Goal: Information Seeking & Learning: Learn about a topic

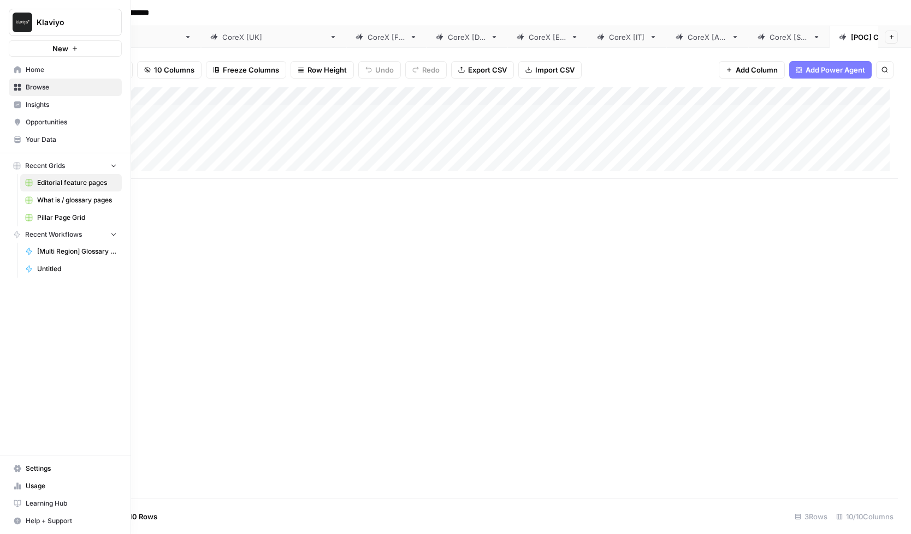
click at [35, 88] on span "Browse" at bounding box center [71, 87] width 91 height 10
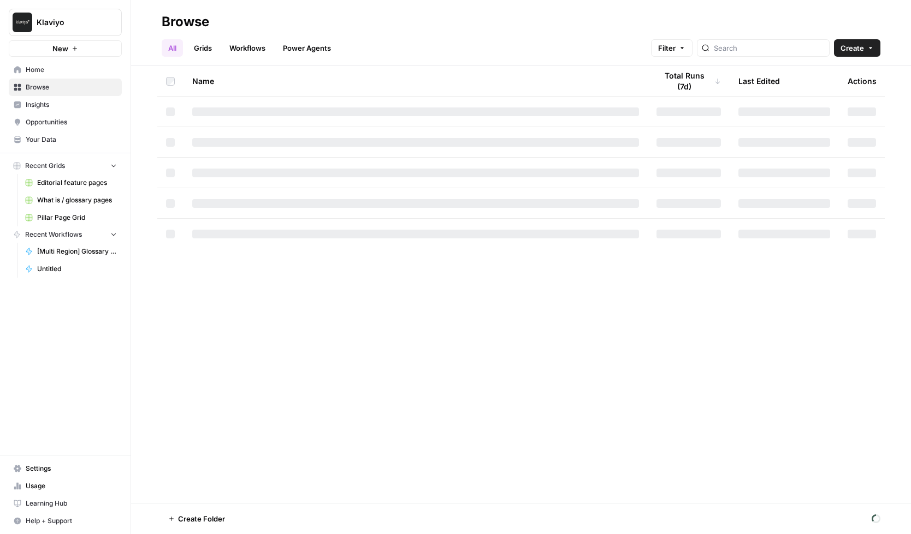
click at [254, 50] on link "Workflows" at bounding box center [247, 47] width 49 height 17
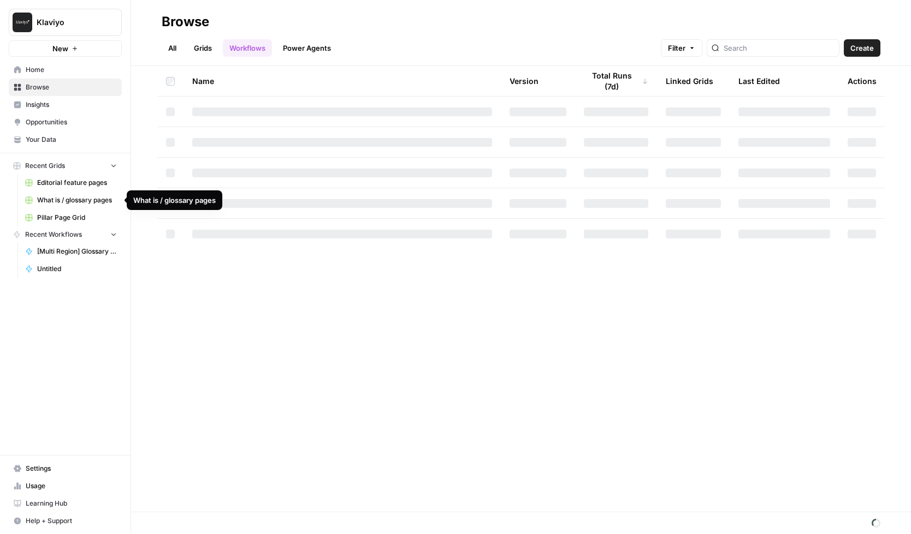
click at [52, 181] on span "Editorial feature pages" at bounding box center [77, 183] width 80 height 10
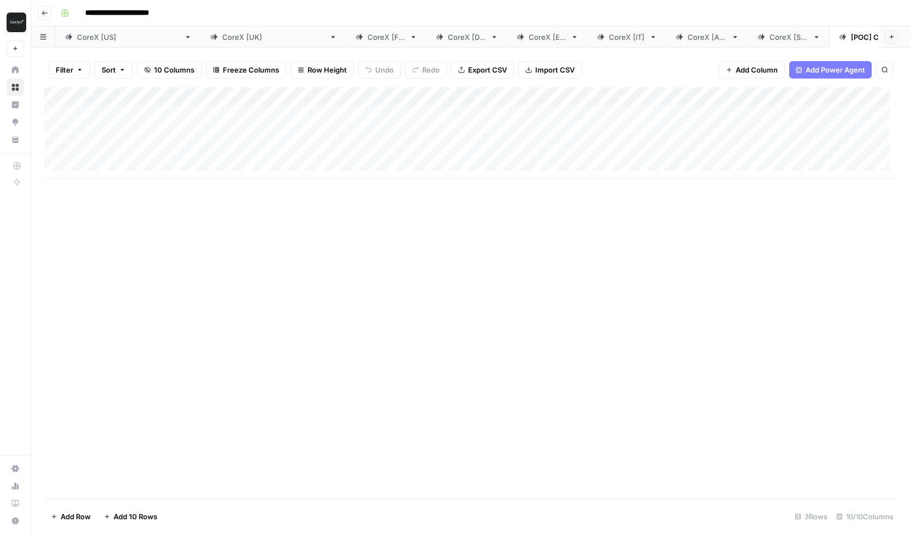
click at [367, 40] on div "CoreX [FR]" at bounding box center [386, 37] width 38 height 11
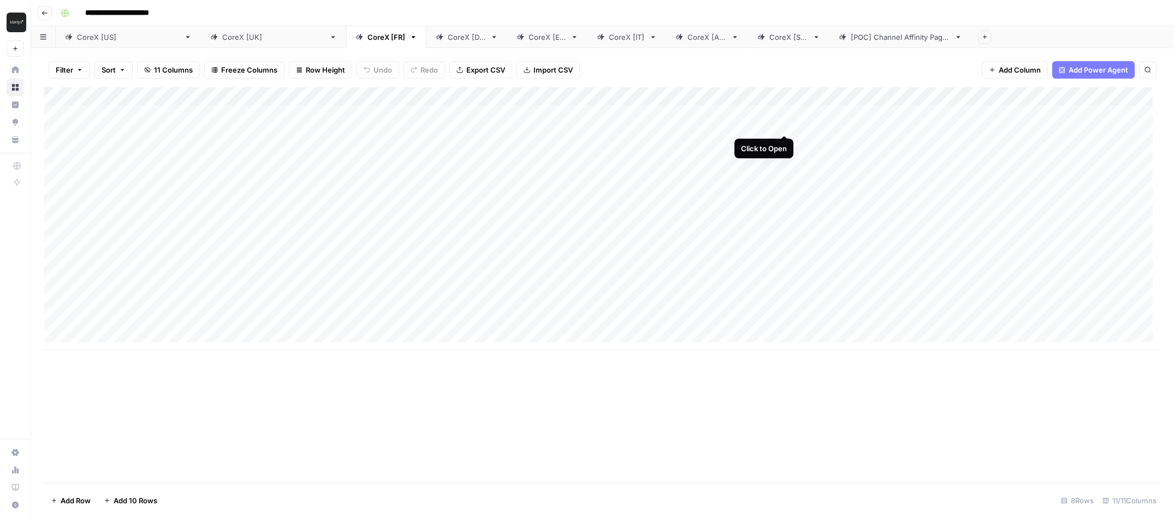
click at [784, 113] on div "Add Column" at bounding box center [602, 218] width 1116 height 263
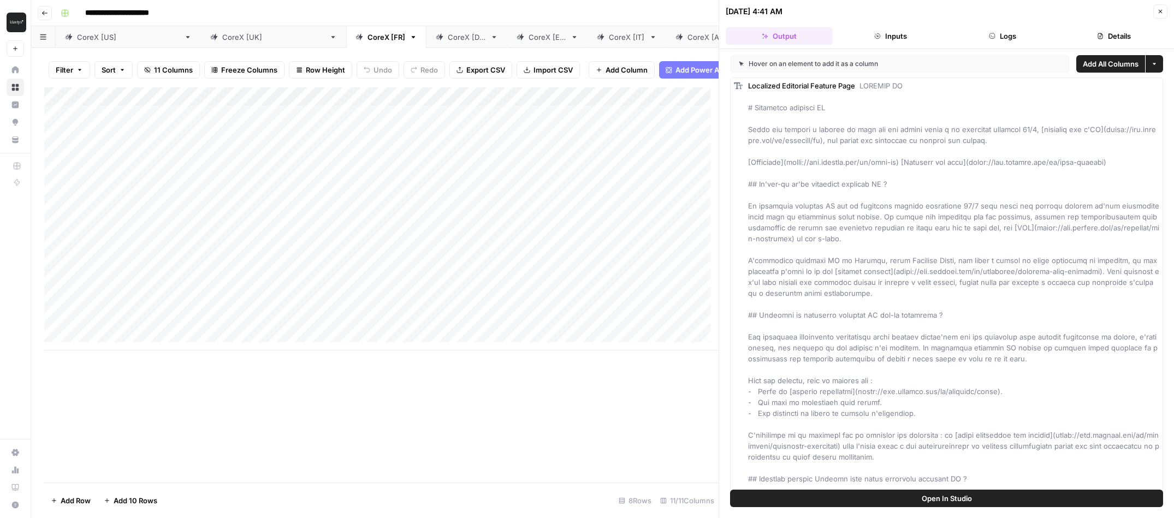
click at [910, 37] on button "Logs" at bounding box center [1002, 35] width 107 height 17
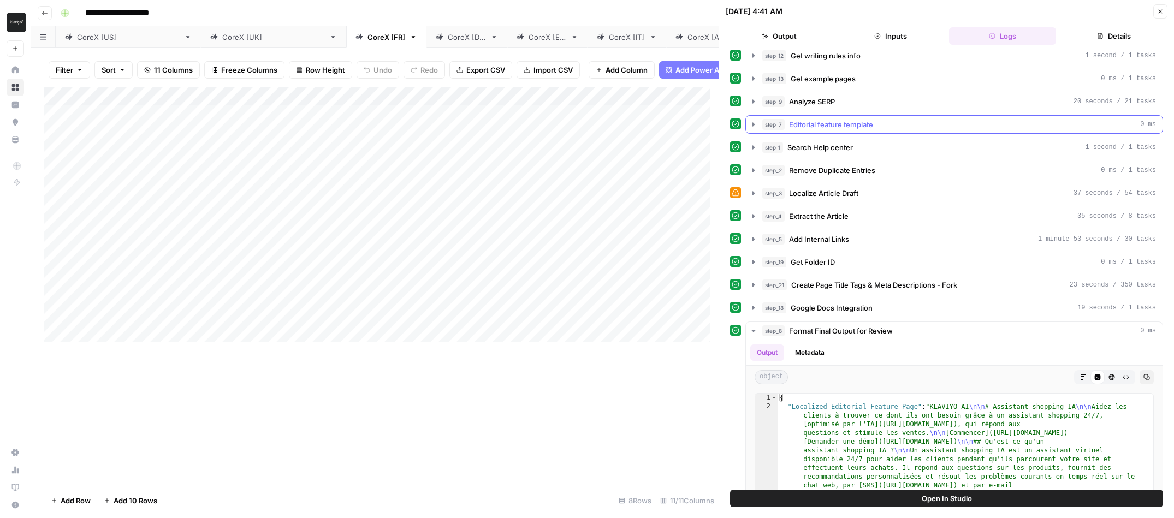
scroll to position [100, 0]
click at [754, 192] on icon "button" at bounding box center [753, 192] width 9 height 9
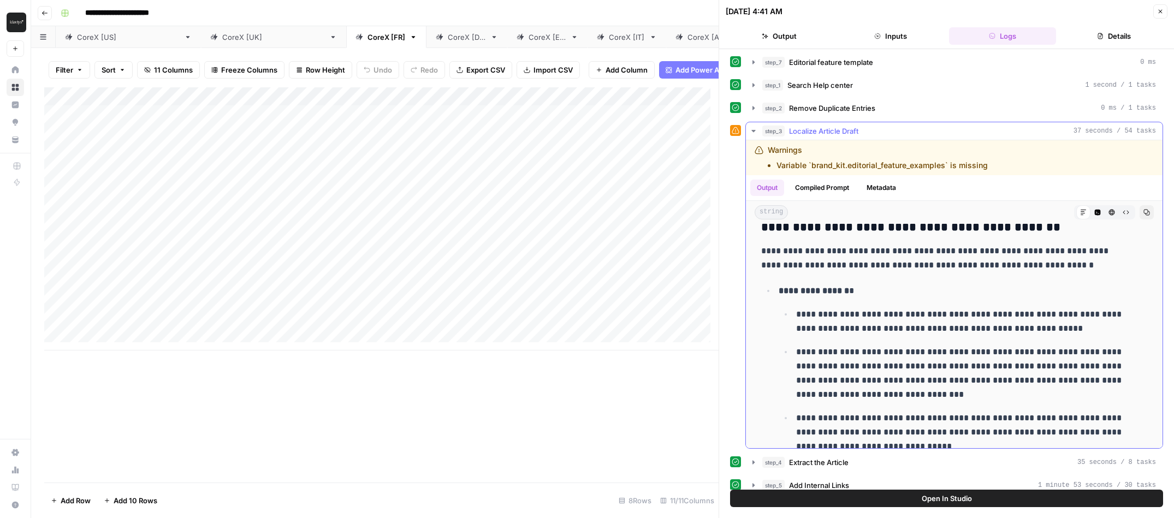
scroll to position [15, 0]
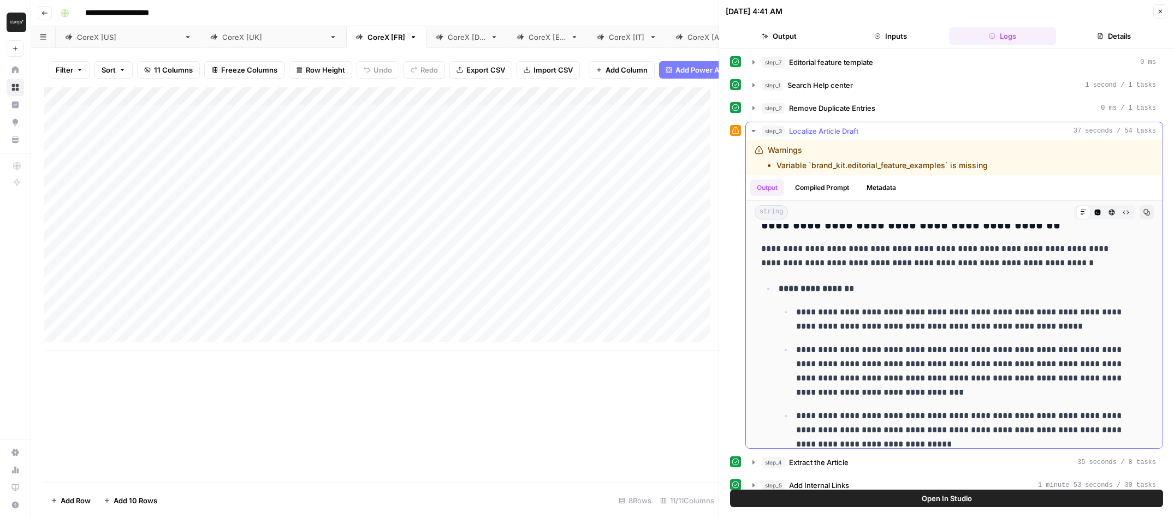
click at [836, 187] on button "Compiled Prompt" at bounding box center [821, 188] width 67 height 16
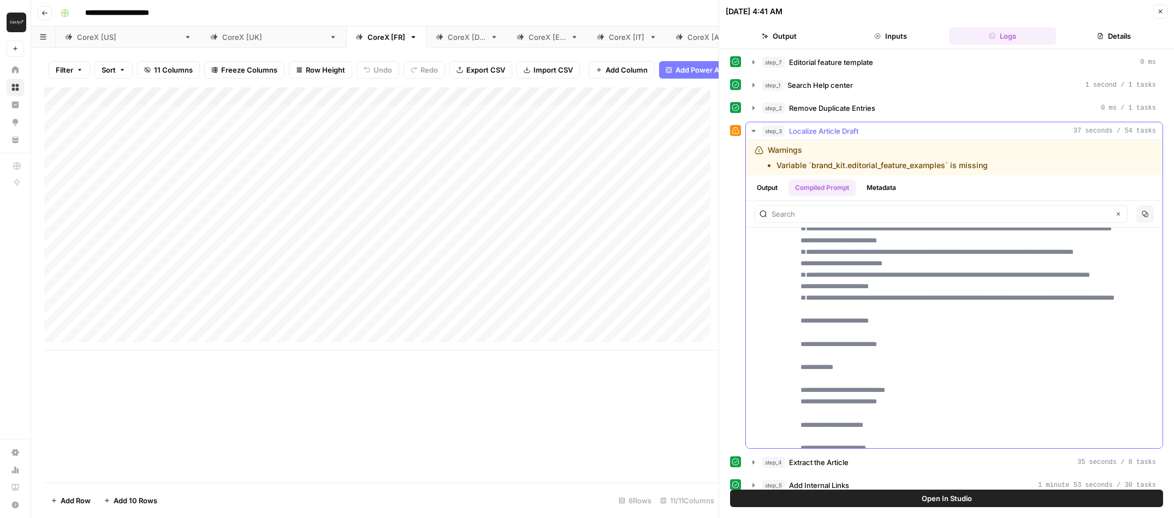
scroll to position [2986, 0]
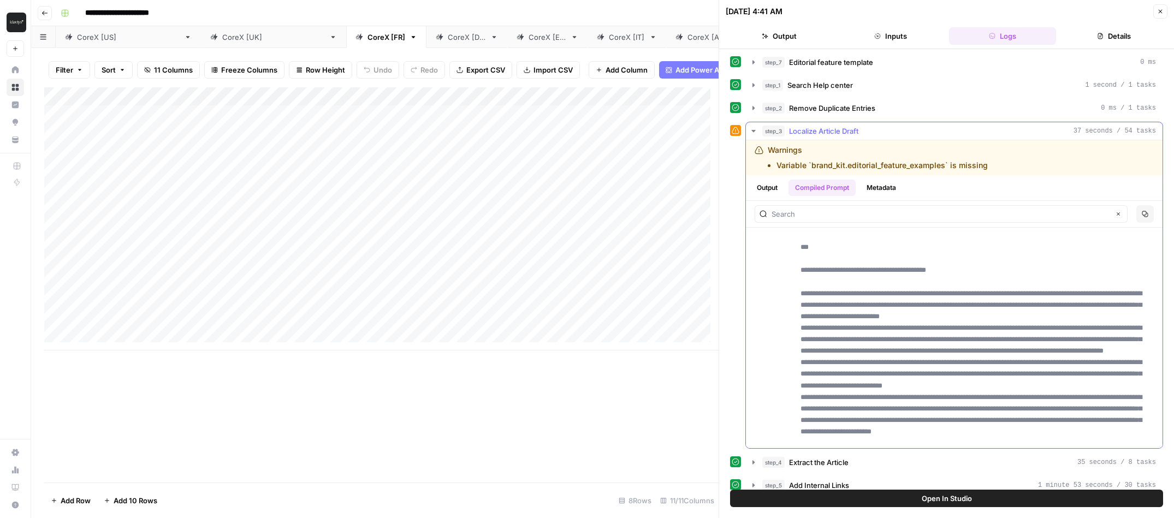
click at [889, 187] on button "Metadata" at bounding box center [881, 188] width 43 height 16
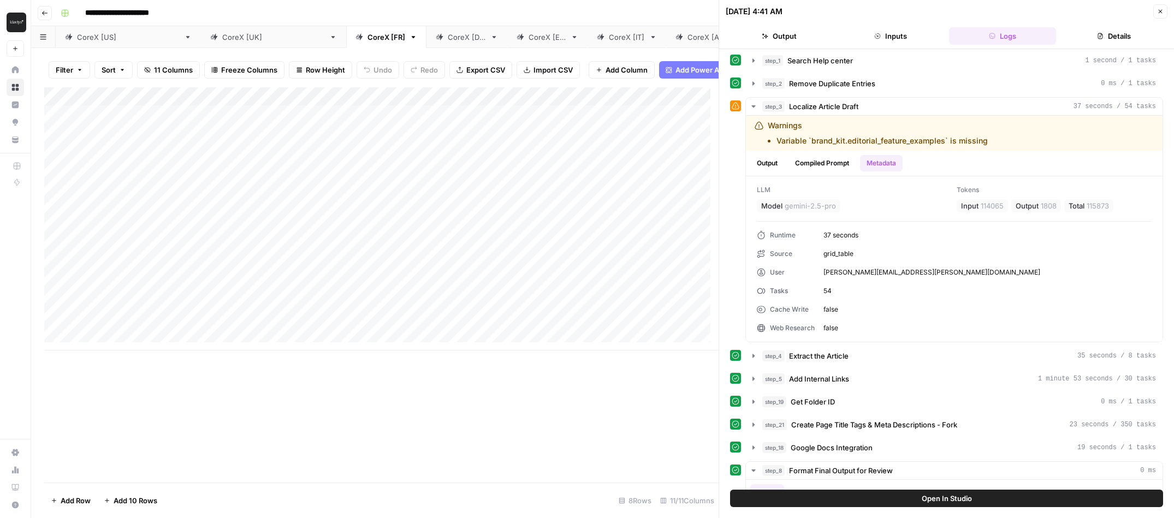
scroll to position [185, 0]
click at [896, 35] on button "Inputs" at bounding box center [890, 35] width 107 height 17
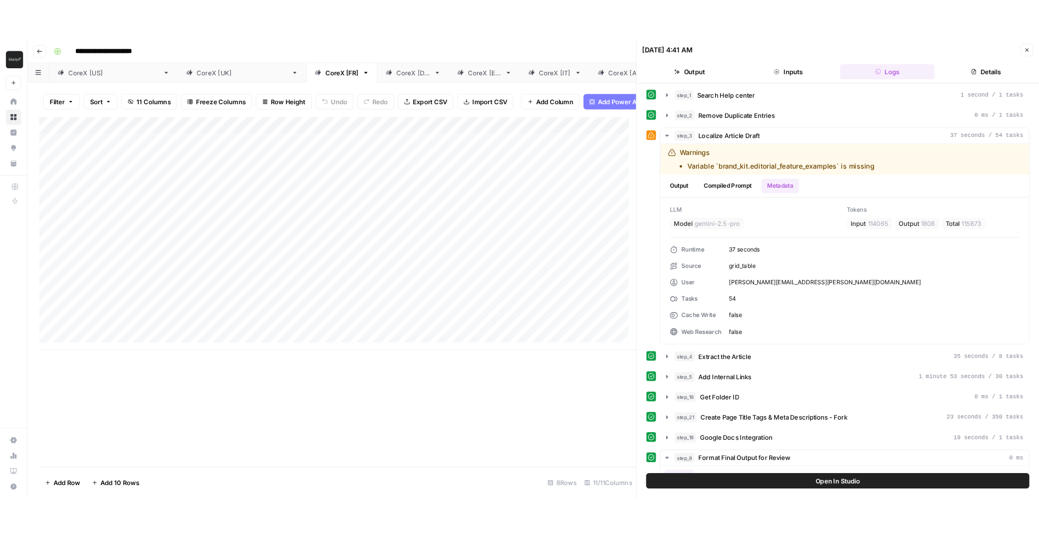
scroll to position [0, 0]
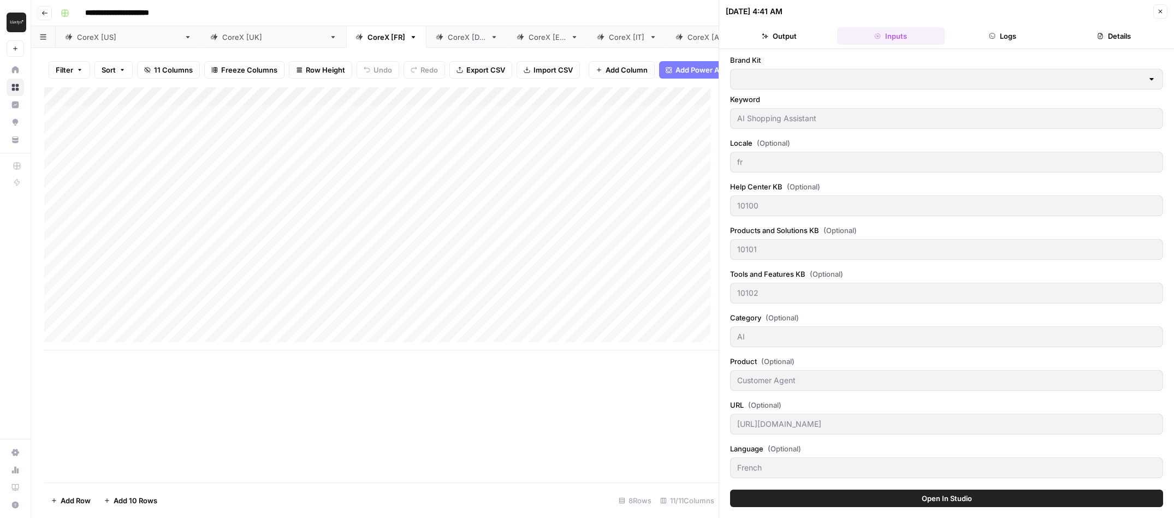
type input "Klaviyo"
click at [910, 33] on button "Details" at bounding box center [1113, 35] width 107 height 17
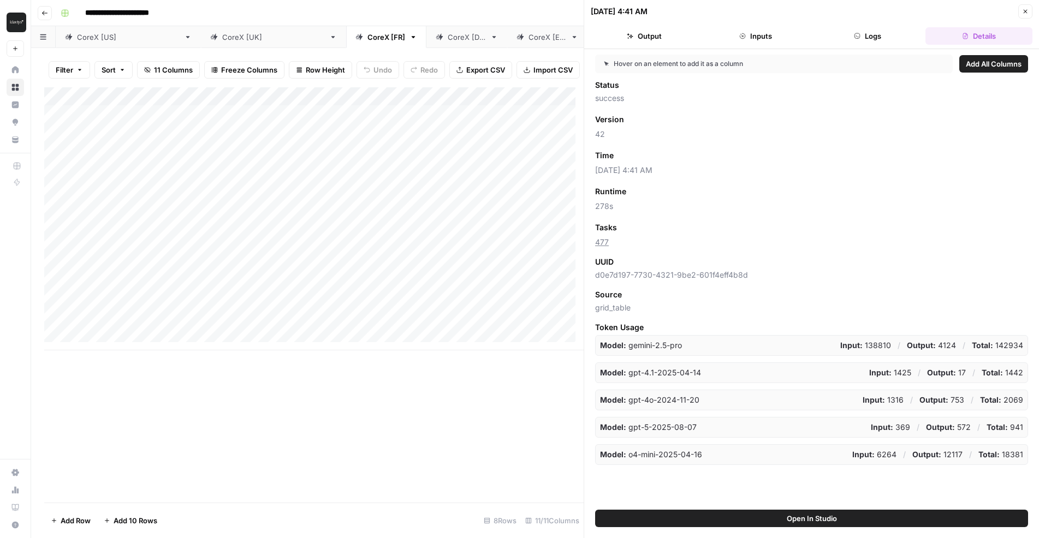
click at [868, 34] on button "Logs" at bounding box center [867, 35] width 107 height 17
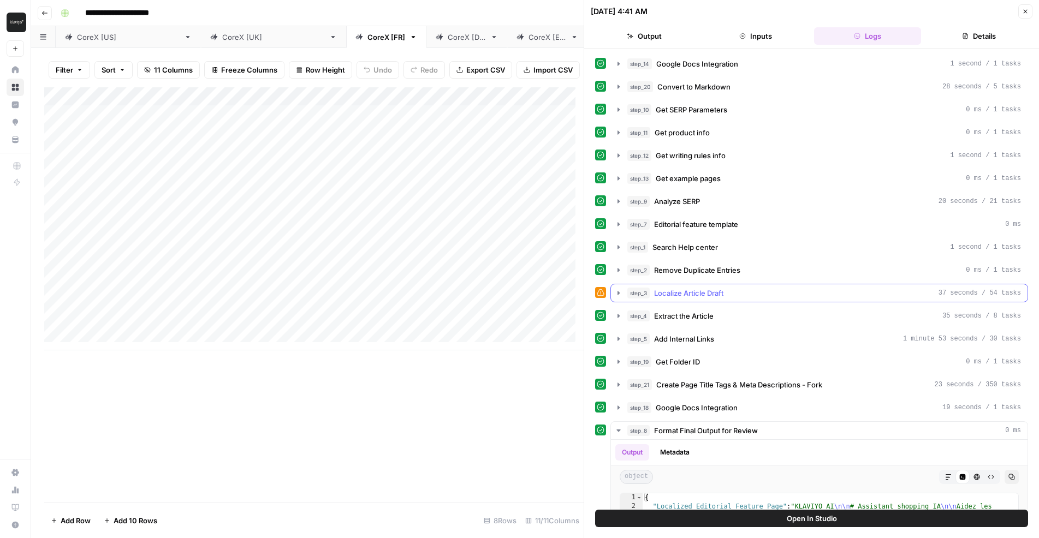
click at [617, 293] on icon "button" at bounding box center [618, 293] width 2 height 4
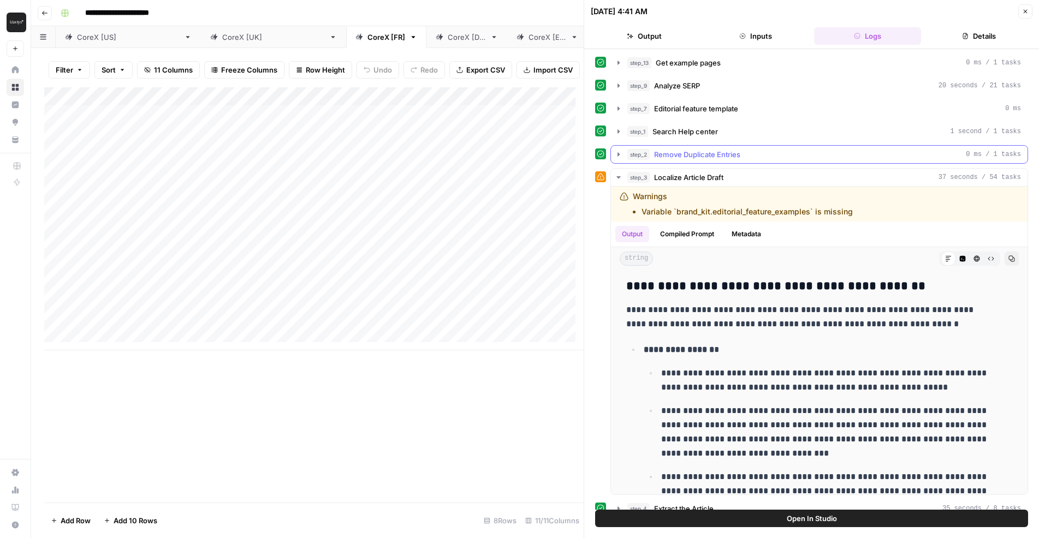
scroll to position [115, 0]
click at [736, 236] on button "Metadata" at bounding box center [746, 235] width 43 height 16
